Goal: Task Accomplishment & Management: Complete application form

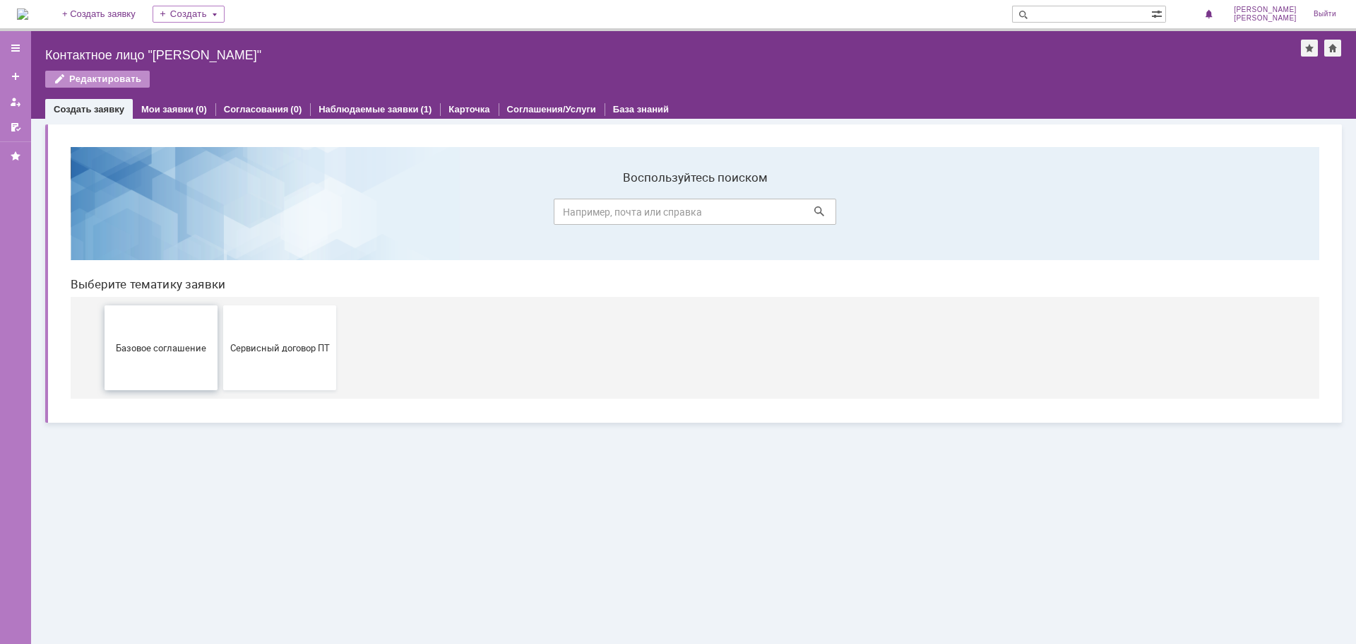
click at [185, 349] on span "Базовое соглашение" at bounding box center [161, 347] width 105 height 11
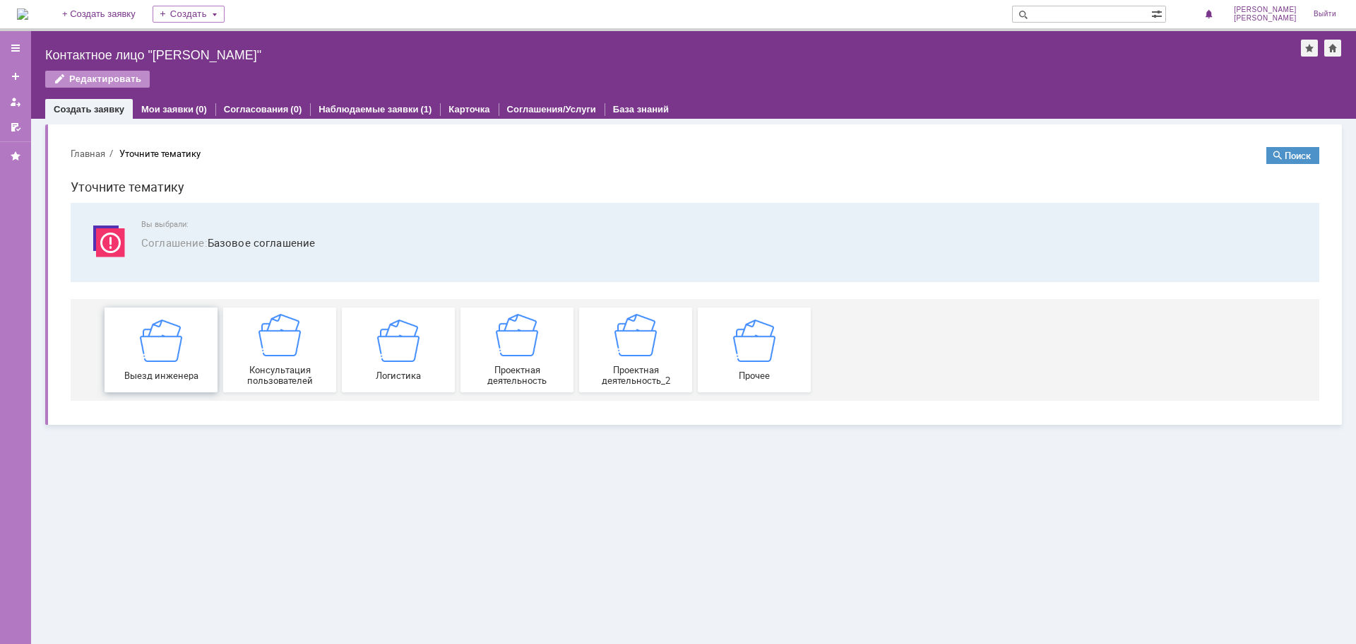
click at [187, 333] on div "Выезд инженера" at bounding box center [161, 349] width 105 height 61
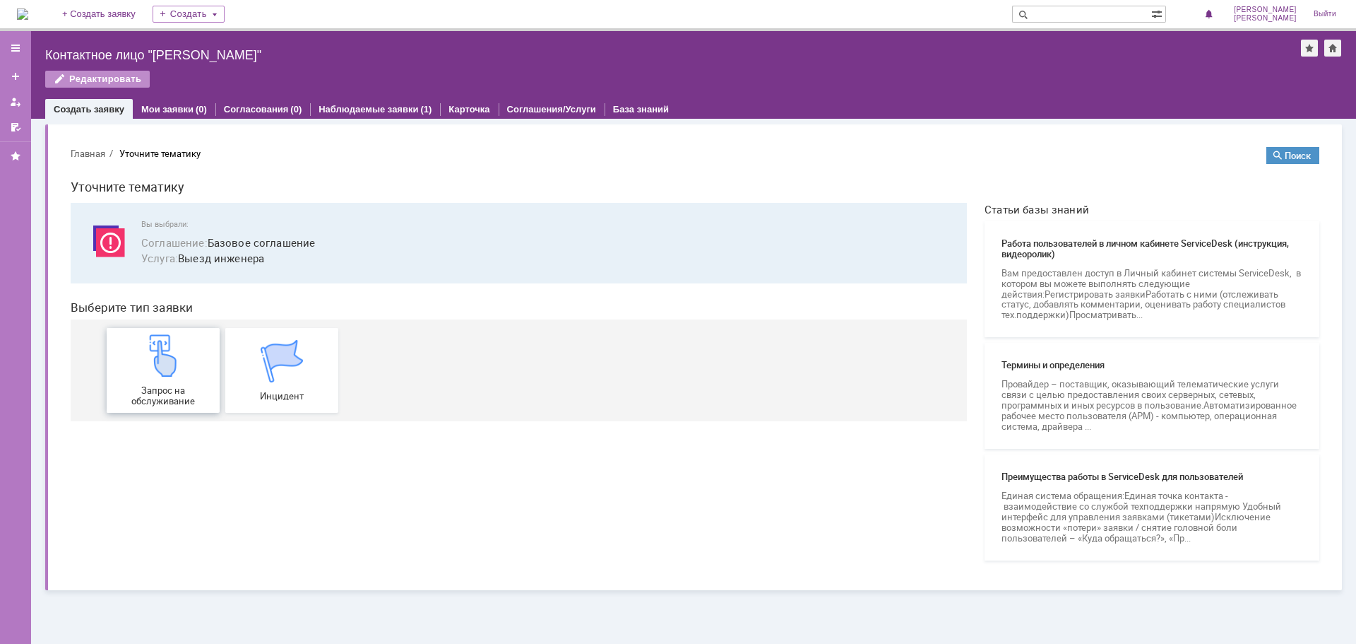
click at [193, 362] on div "Запрос на обслуживание" at bounding box center [163, 370] width 105 height 72
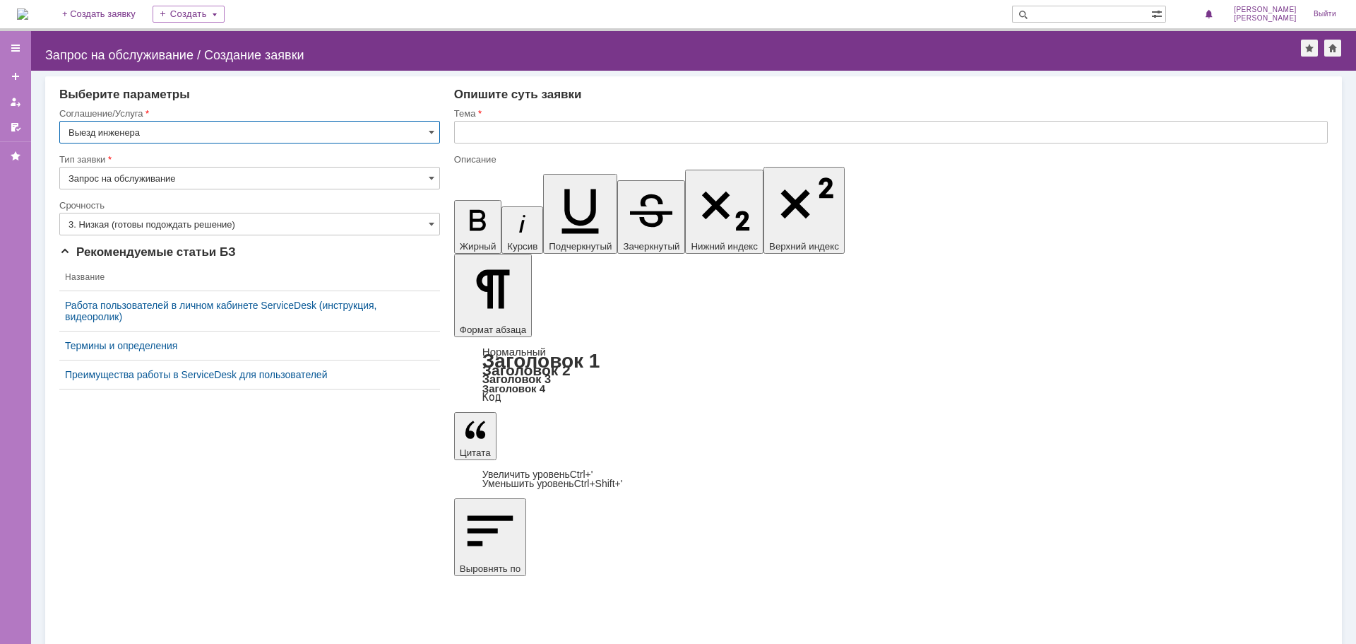
click at [498, 133] on input "text" at bounding box center [891, 132] width 874 height 23
type input "Приглашаем инженера в [GEOGRAPHIC_DATA]"
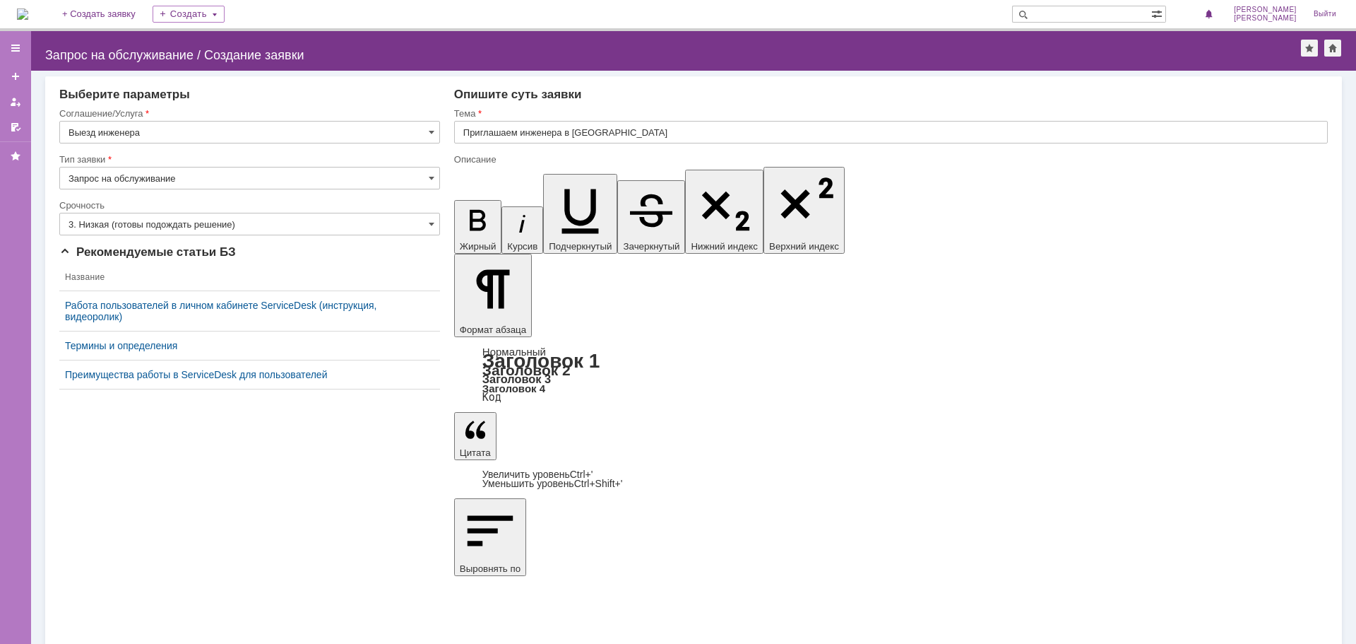
click at [355, 521] on div "Внимание! Выберите параметры Соглашение/Услуга Выезд инженера Тип заявки Запрос…" at bounding box center [693, 357] width 1325 height 573
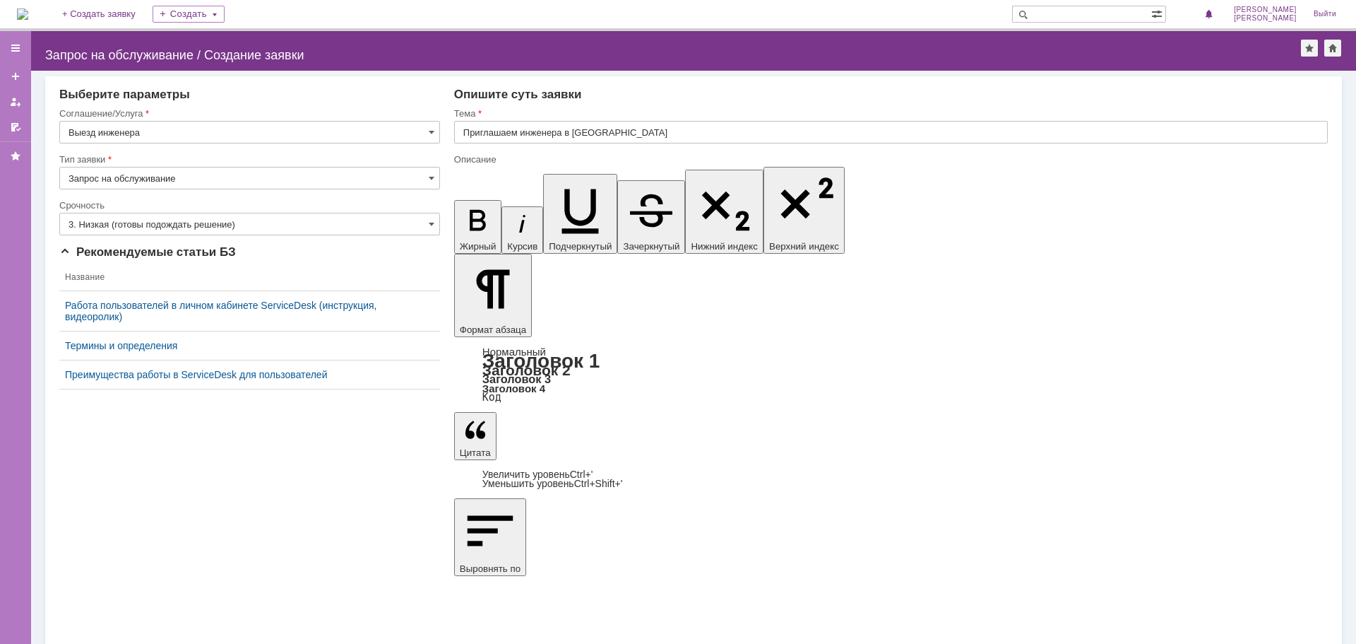
drag, startPoint x: 476, startPoint y: 4991, endPoint x: 715, endPoint y: 4990, distance: 238.8
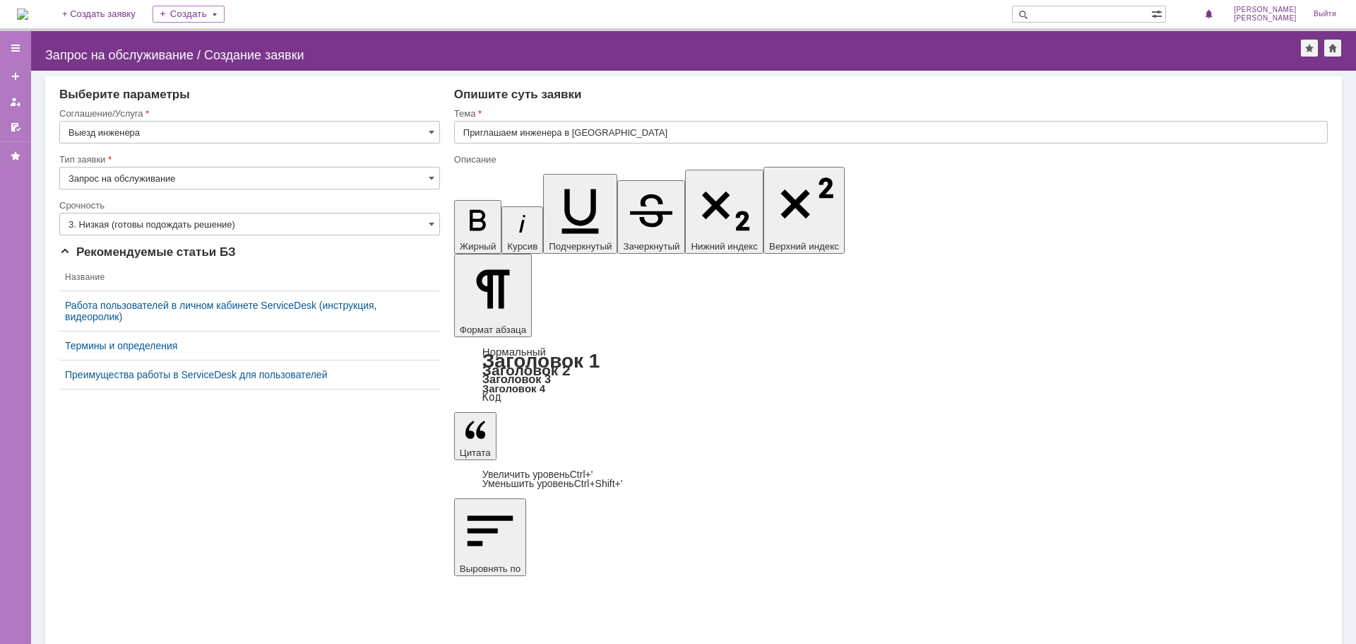
click at [308, 539] on div "Внимание! Выберите параметры Соглашение/Услуга Выезд инженера Тип заявки Запрос…" at bounding box center [693, 357] width 1325 height 573
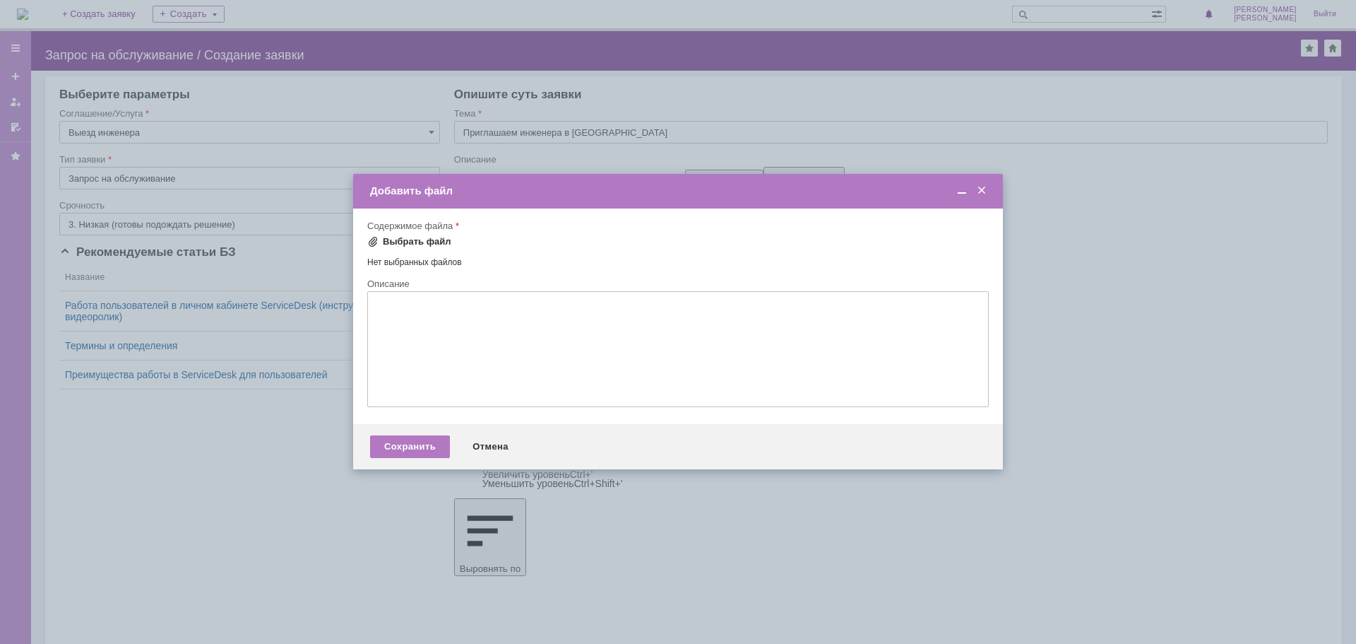
click at [404, 237] on div "Выбрать файл" at bounding box center [417, 241] width 69 height 11
click at [404, 241] on div "Выбрать файл" at bounding box center [417, 241] width 69 height 11
click at [398, 321] on textarea at bounding box center [678, 351] width 622 height 116
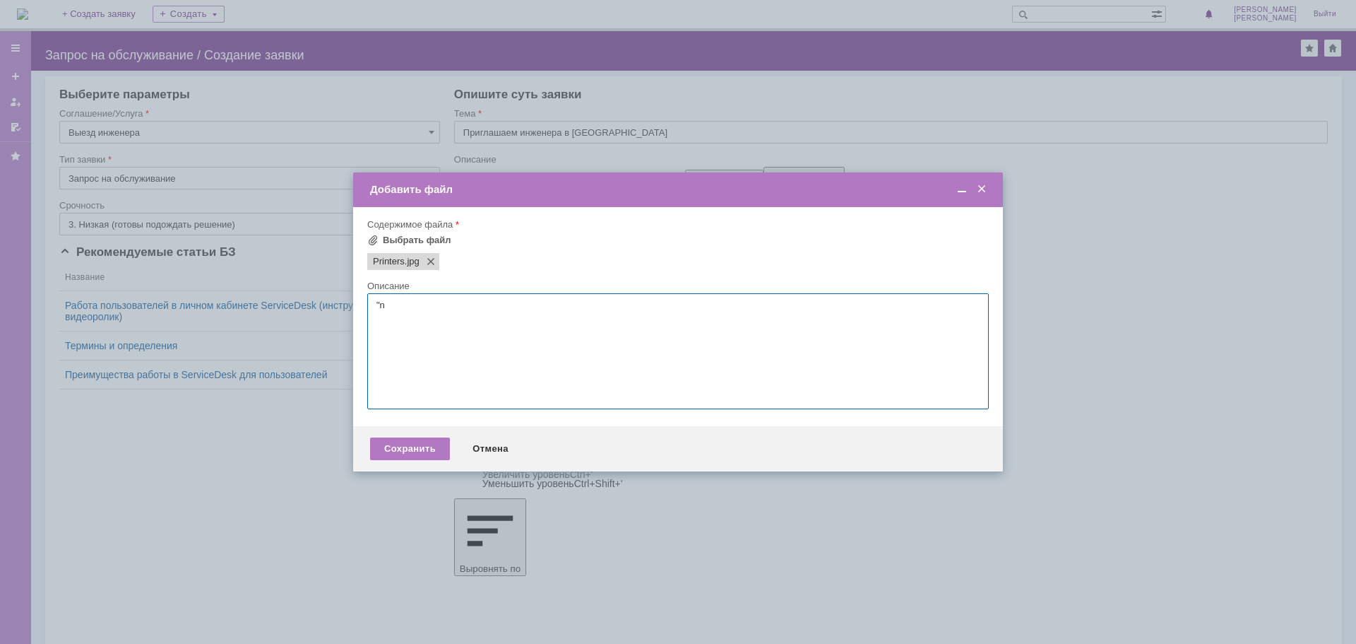
type textarea """
type textarea "R"
type textarea "К пункту 3"
click at [408, 443] on div "Сохранить" at bounding box center [410, 448] width 80 height 23
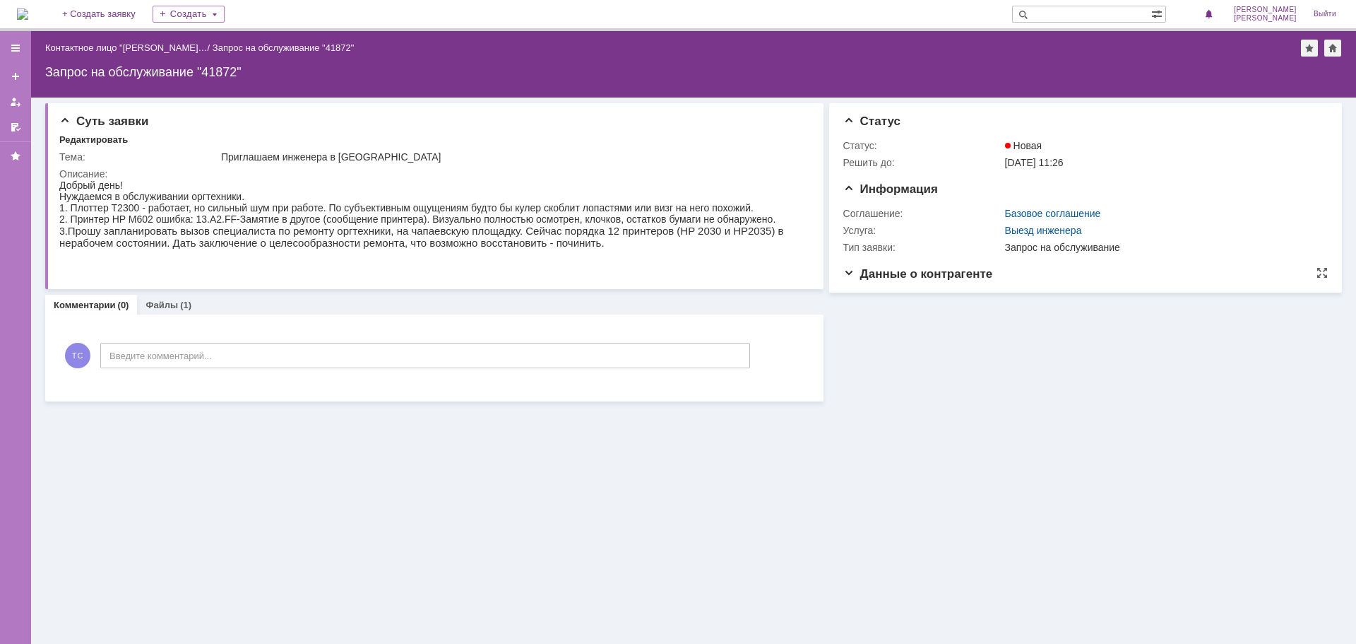
click at [854, 274] on span "Данные о контрагенте" at bounding box center [919, 273] width 150 height 13
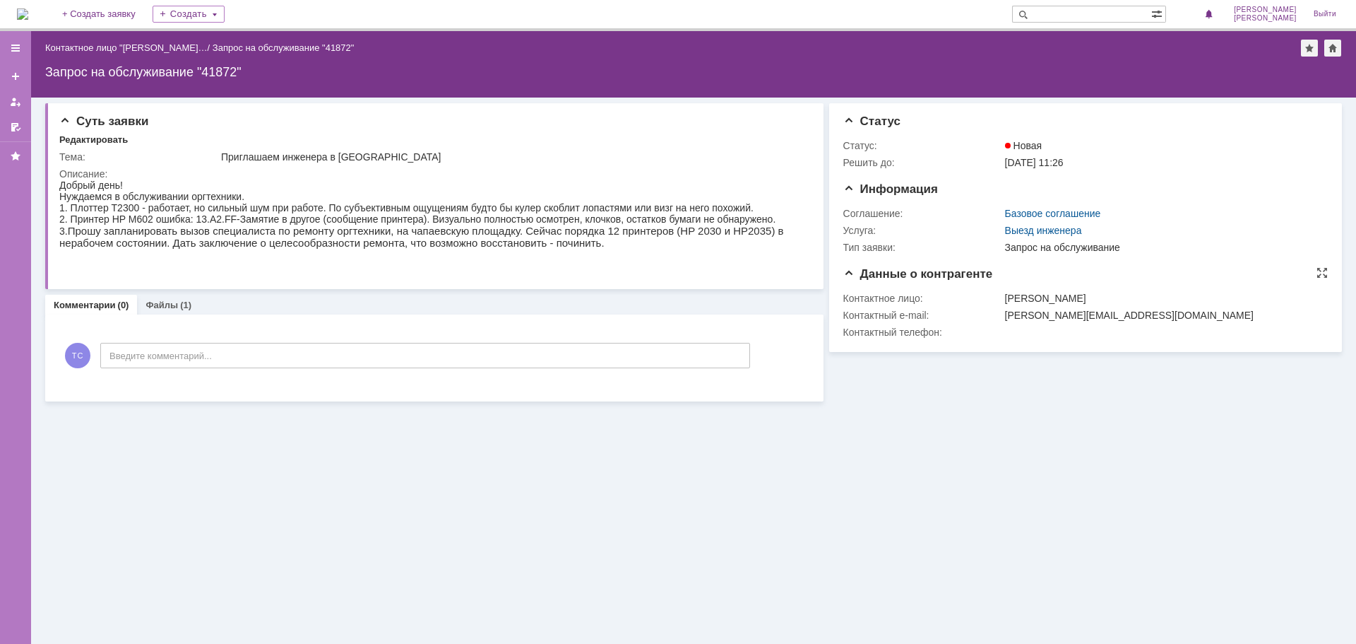
click at [854, 270] on span "Данные о контрагенте" at bounding box center [919, 273] width 150 height 13
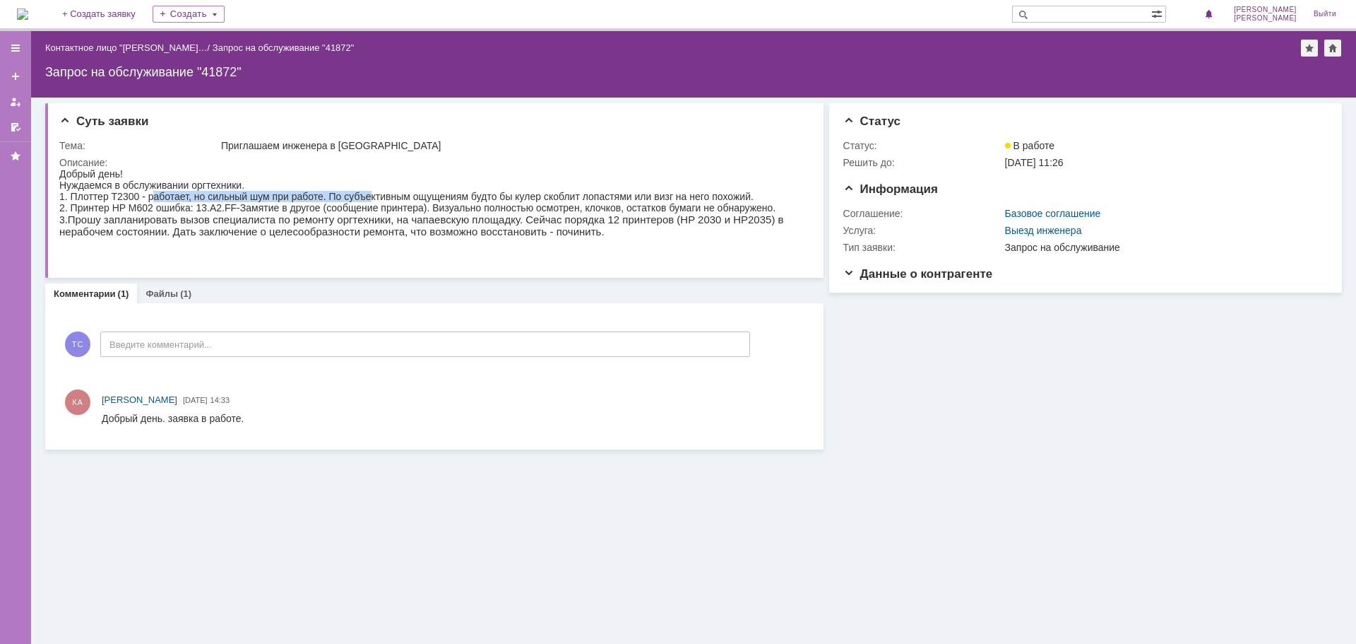
drag, startPoint x: 154, startPoint y: 201, endPoint x: 369, endPoint y: 201, distance: 214.8
click at [369, 201] on div "Добрый день! Нуждаемся в обслуживании оргтехники. 1. Плоттер T2300 - работает, …" at bounding box center [431, 214] width 745 height 92
click at [148, 296] on link "Файлы" at bounding box center [162, 293] width 32 height 11
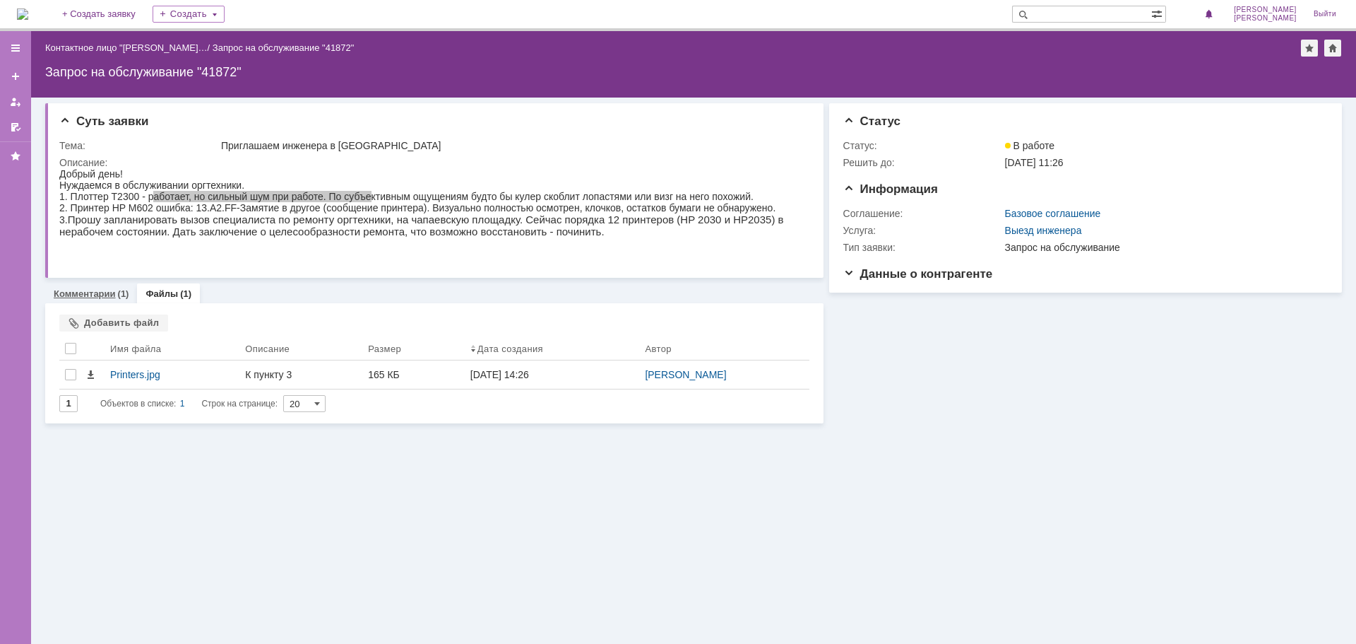
click at [89, 297] on link "Комментарии" at bounding box center [85, 293] width 62 height 11
